Goal: Information Seeking & Learning: Find specific fact

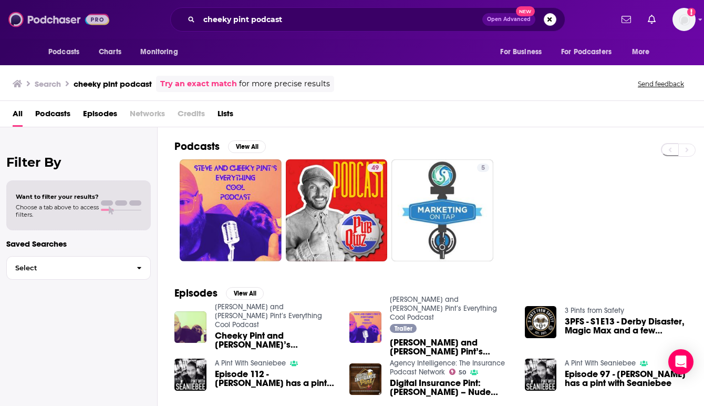
click at [58, 22] on img at bounding box center [58, 19] width 101 height 20
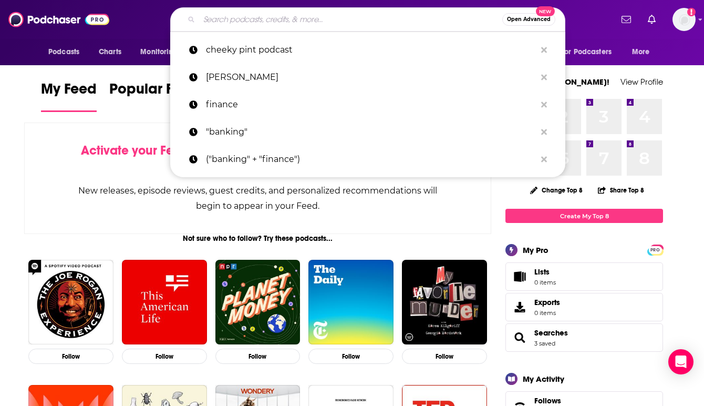
click at [235, 20] on input "Search podcasts, credits, & more..." at bounding box center [350, 19] width 303 height 17
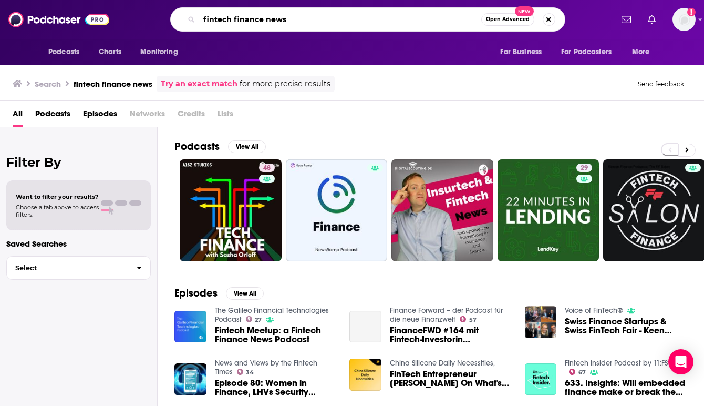
drag, startPoint x: 295, startPoint y: 20, endPoint x: 264, endPoint y: 21, distance: 31.0
click at [264, 21] on input "fintech finance news" at bounding box center [340, 19] width 282 height 17
type input "fintech finance [PERSON_NAME]"
